Goal: Information Seeking & Learning: Learn about a topic

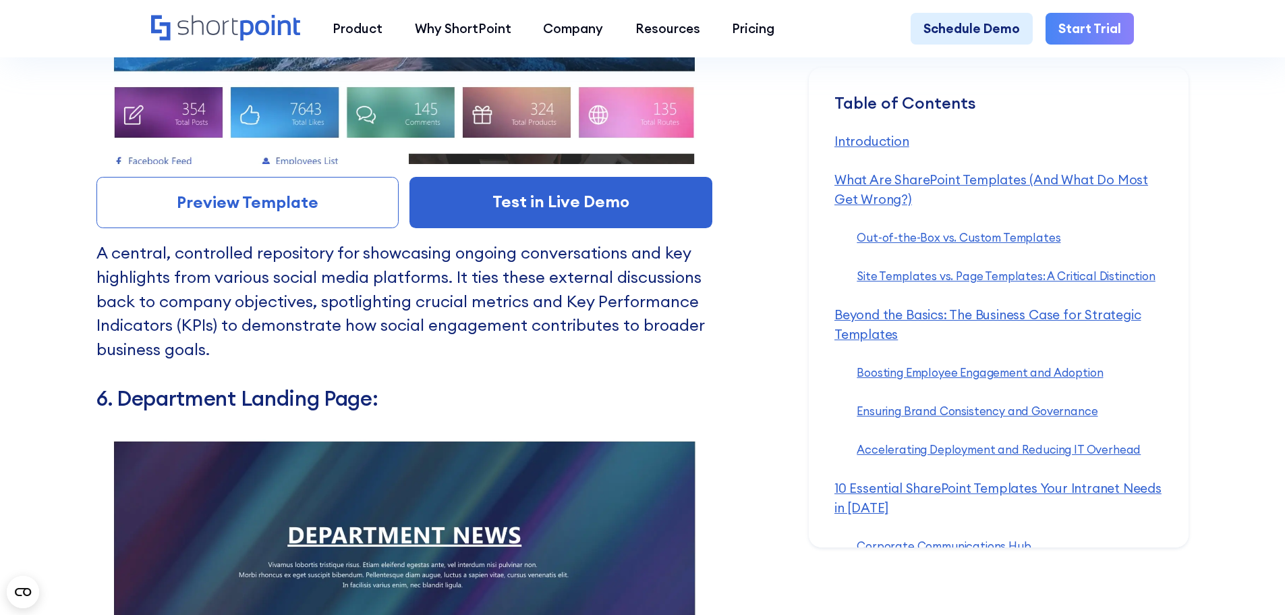
scroll to position [10352, 0]
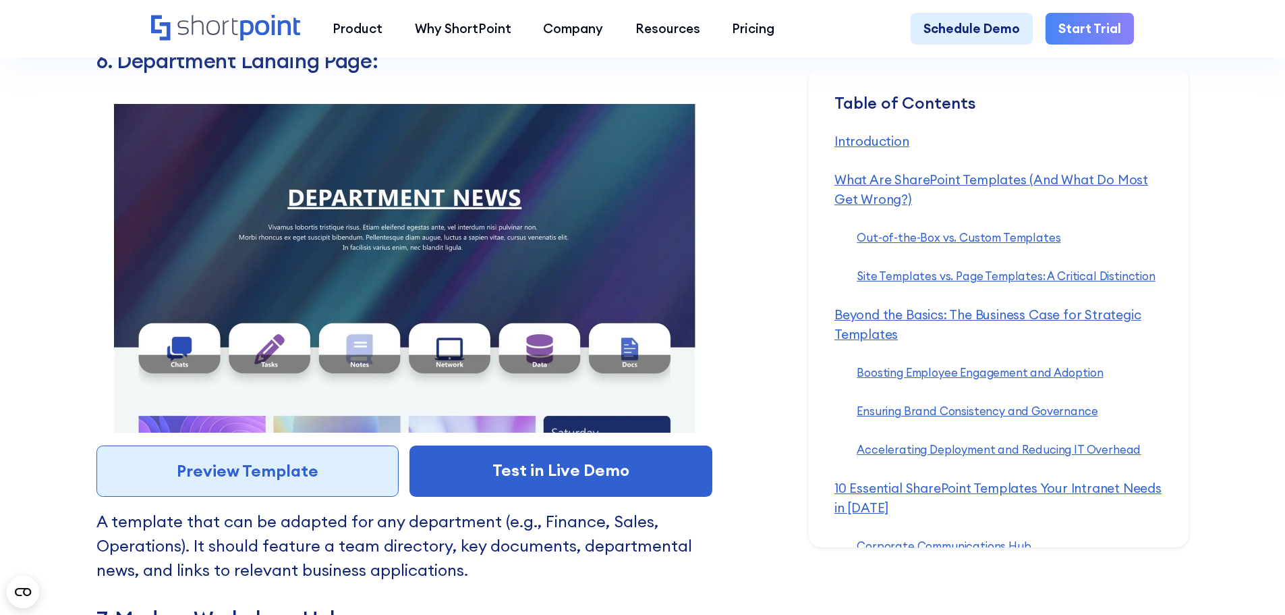
click at [324, 496] on link "Preview Template" at bounding box center [247, 470] width 303 height 51
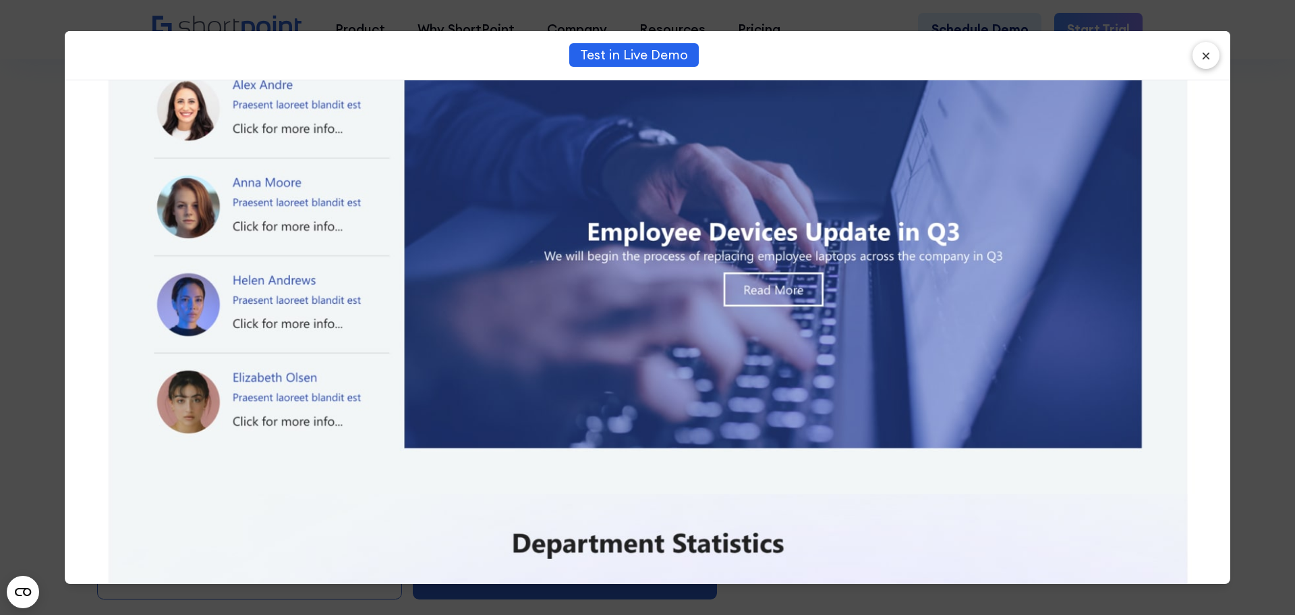
scroll to position [1147, 0]
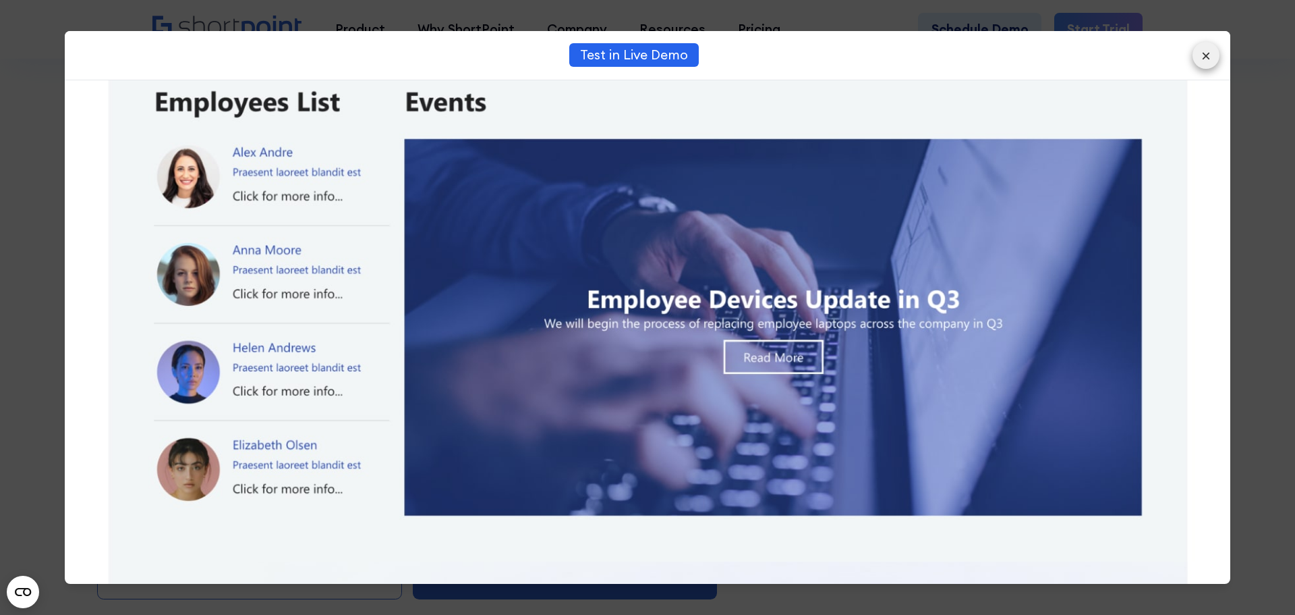
click at [1211, 59] on button "×" at bounding box center [1206, 55] width 27 height 27
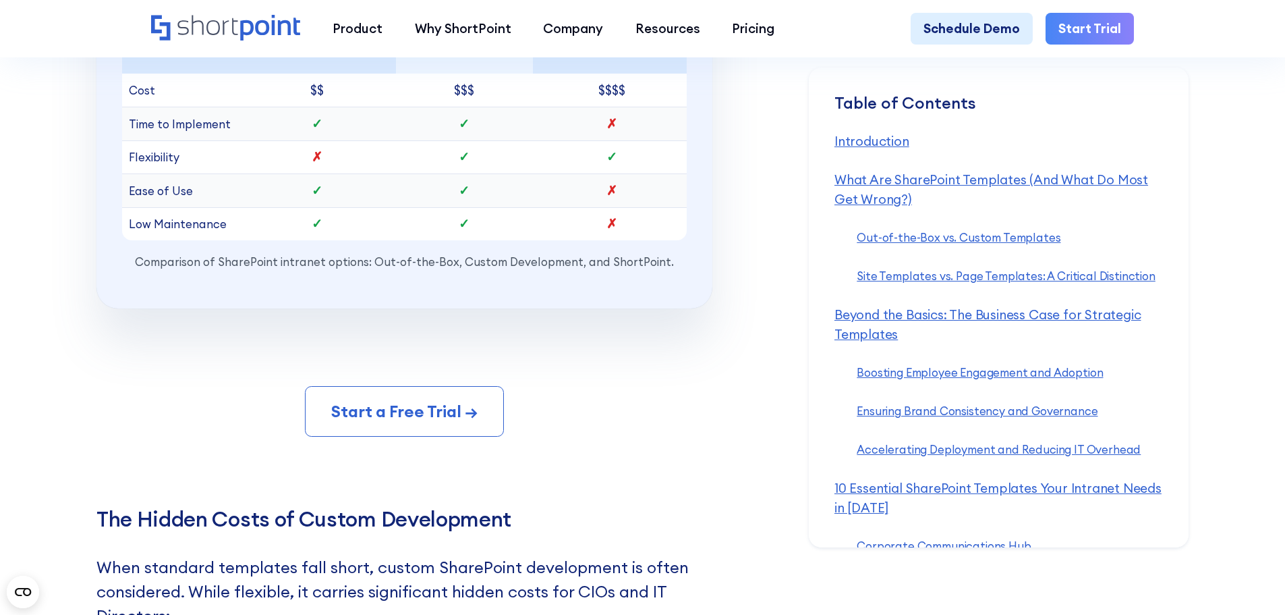
scroll to position [13995, 0]
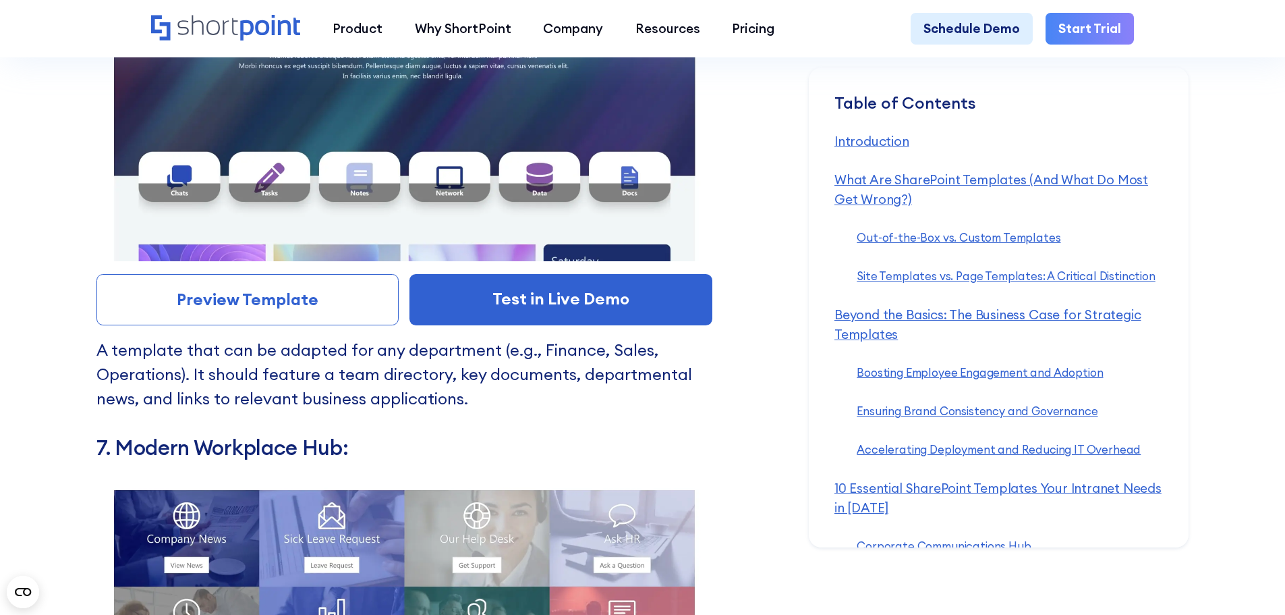
scroll to position [10254, 0]
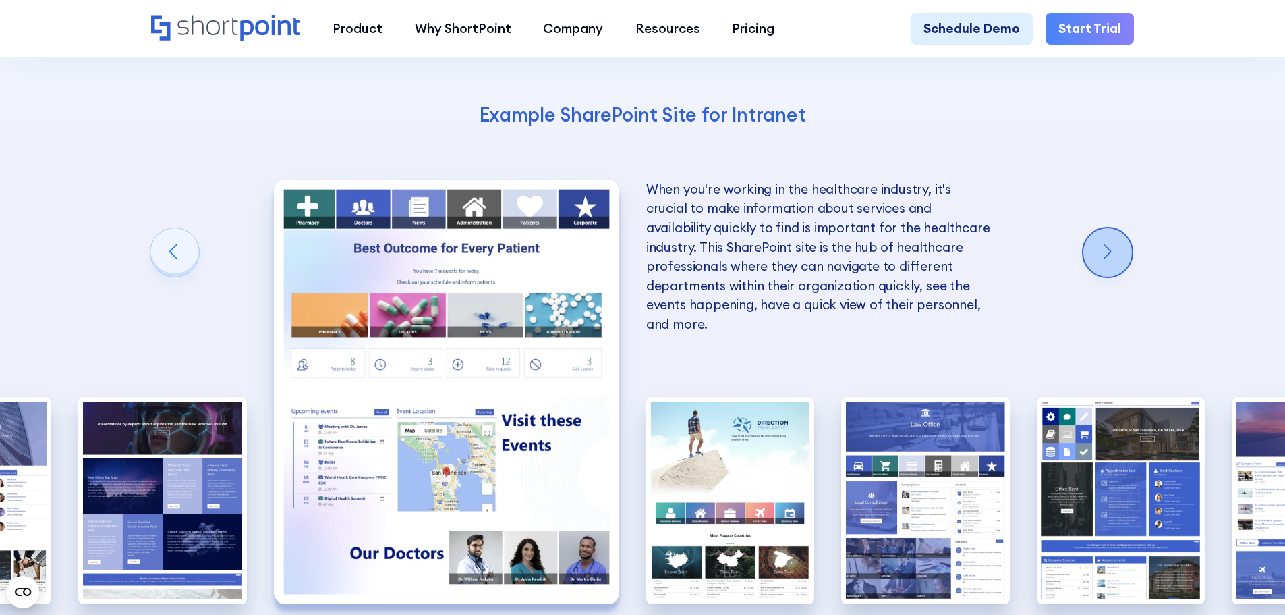
click at [1102, 228] on div "Next slide" at bounding box center [1107, 252] width 49 height 49
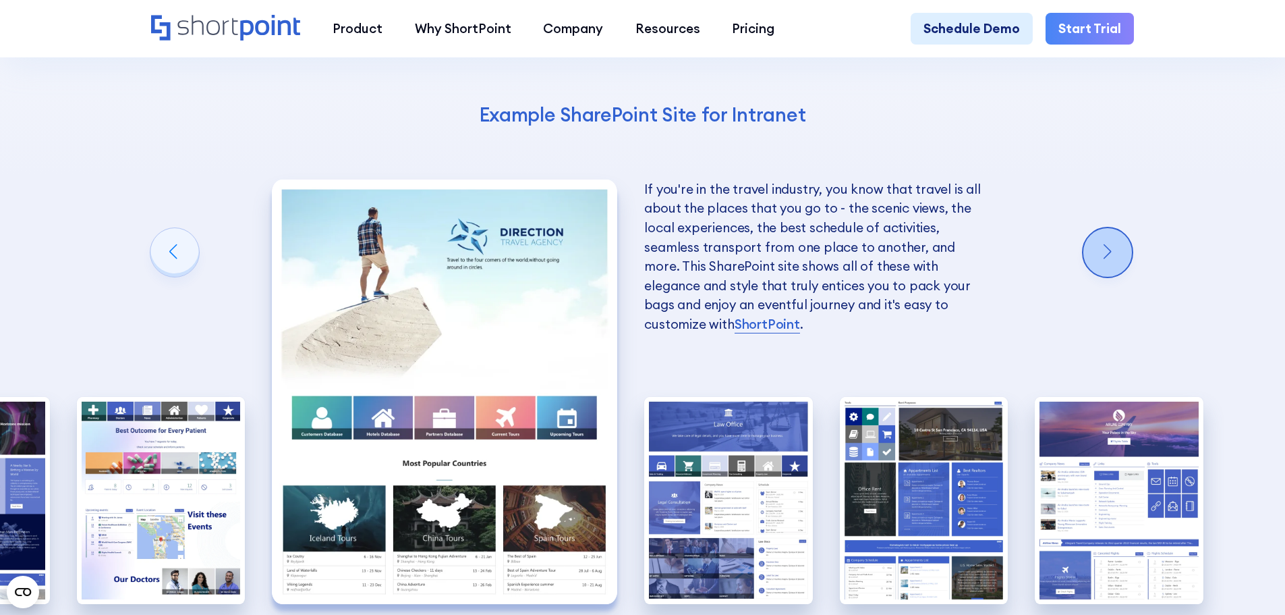
click at [1116, 228] on div "Next slide" at bounding box center [1107, 252] width 49 height 49
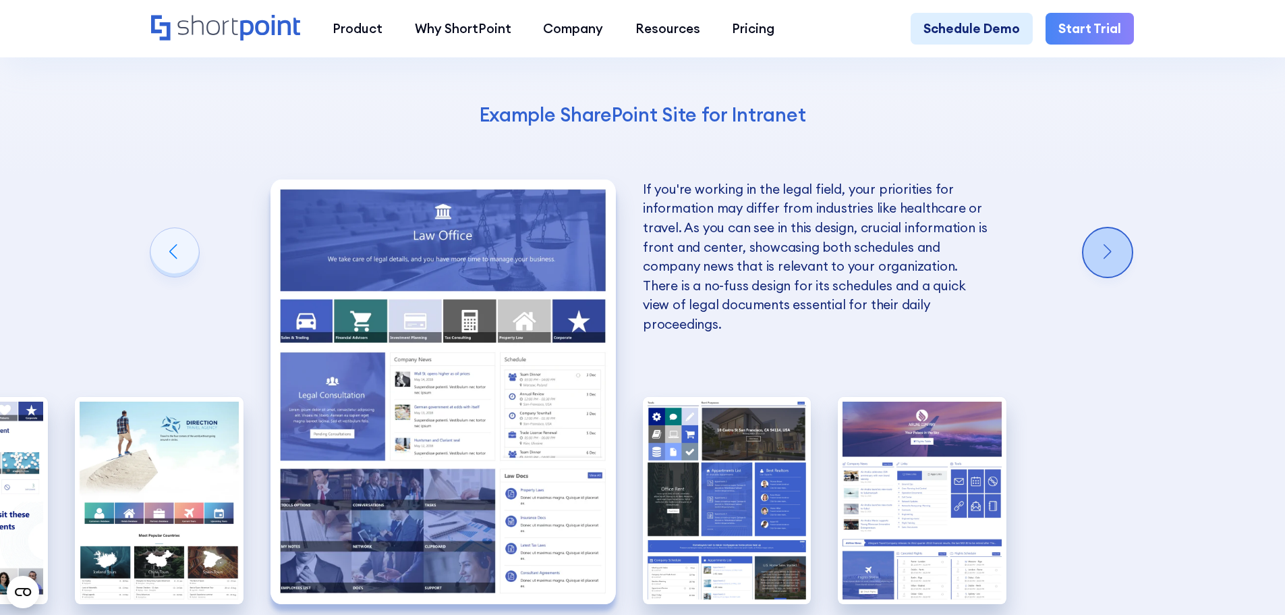
click at [1116, 228] on div "Next slide" at bounding box center [1107, 252] width 49 height 49
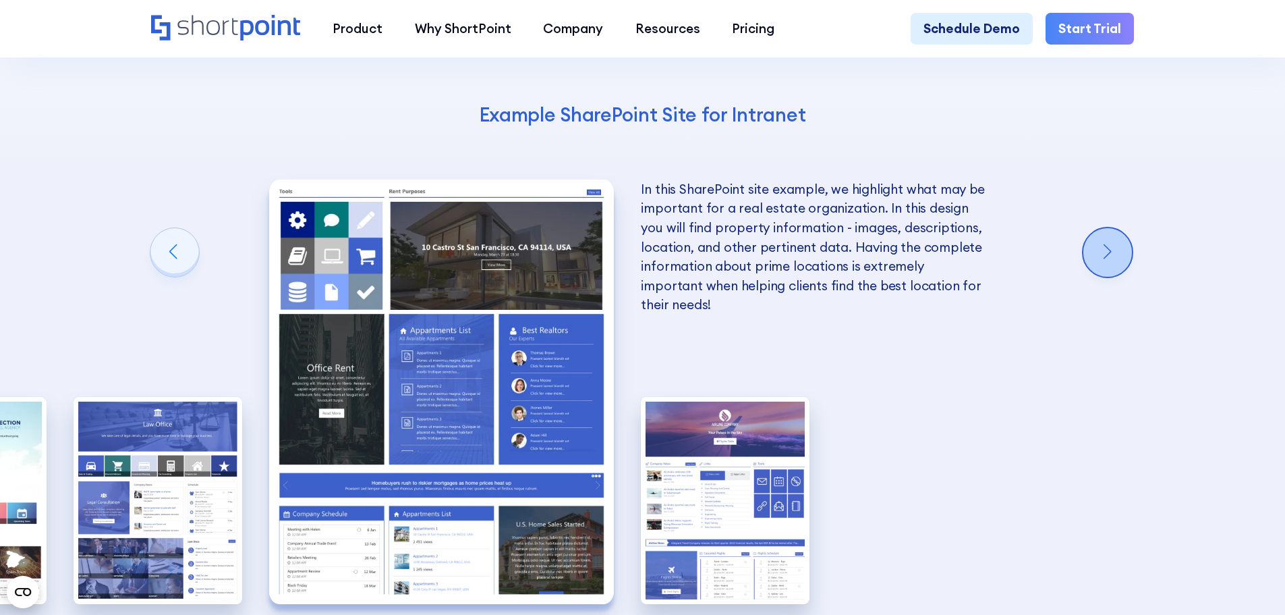
click at [1116, 228] on div "Next slide" at bounding box center [1107, 252] width 49 height 49
